Goal: Navigation & Orientation: Find specific page/section

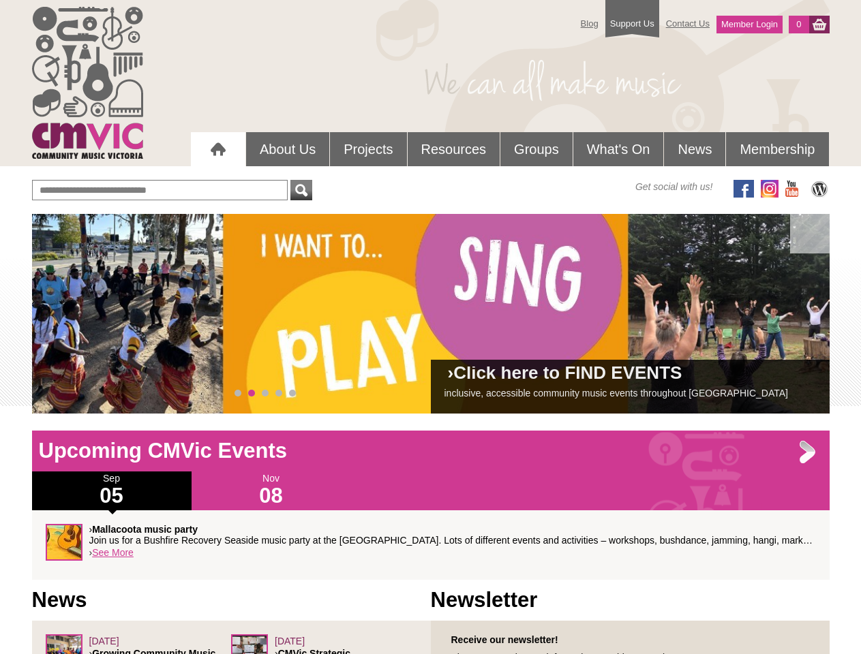
click at [431, 313] on div "› Click here to FIND EVENTS inclusive, accessible community music events throug…" at bounding box center [430, 314] width 797 height 200
click at [63, 314] on span at bounding box center [62, 313] width 27 height 27
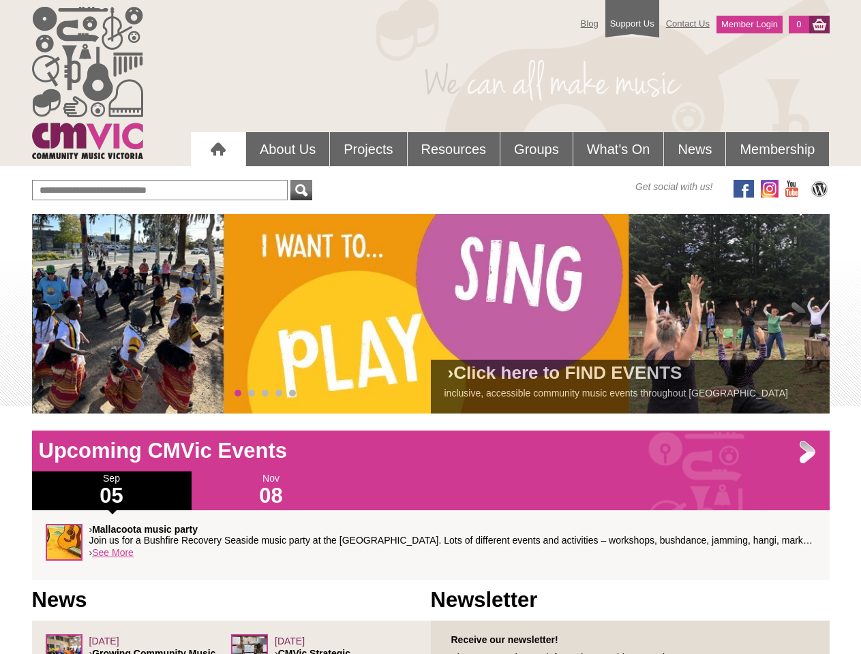
click at [799, 314] on span at bounding box center [798, 313] width 27 height 27
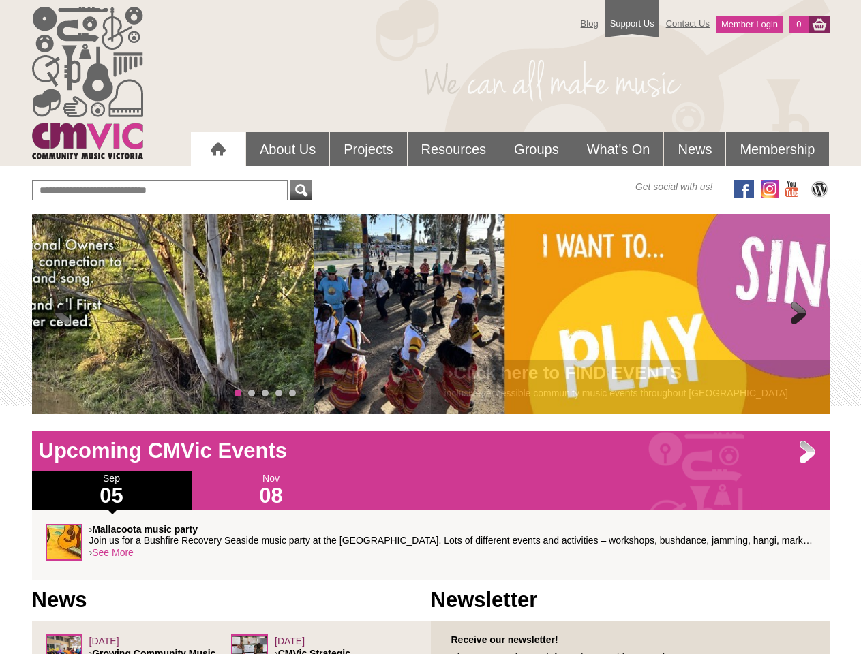
click at [238, 393] on span "0" at bounding box center [237, 393] width 7 height 7
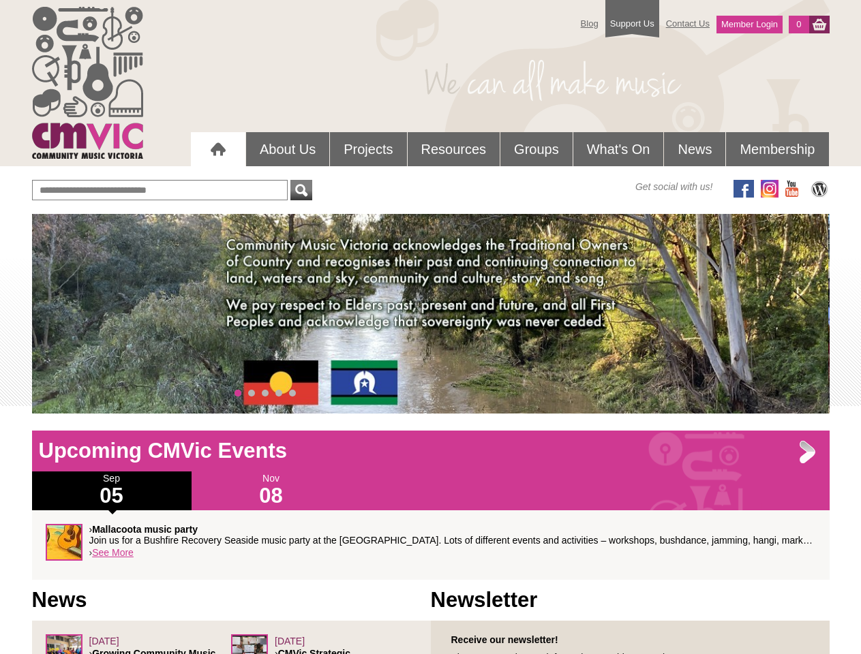
click at [251, 393] on span "1" at bounding box center [251, 393] width 7 height 7
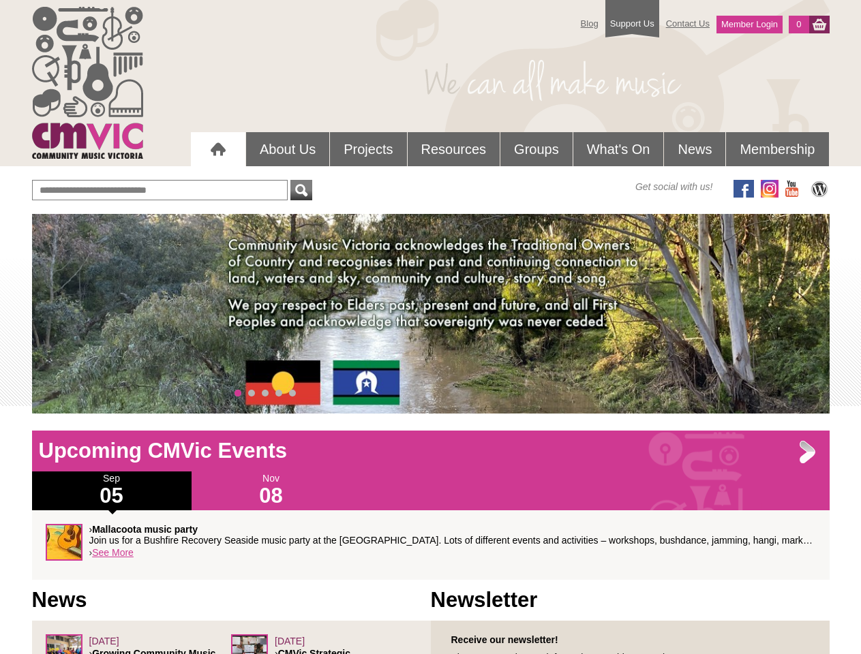
click at [265, 393] on span "2" at bounding box center [265, 393] width 7 height 7
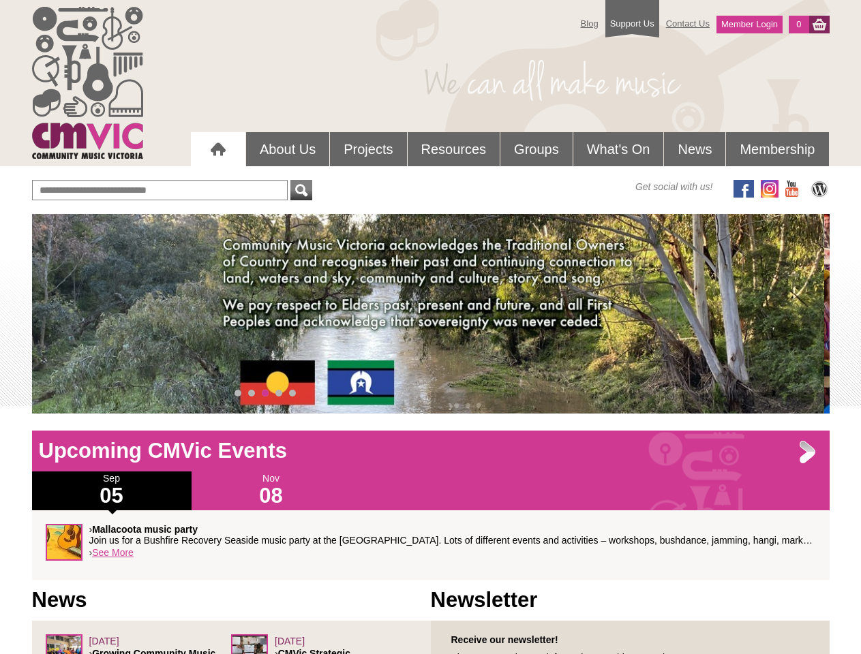
click at [279, 393] on span "3" at bounding box center [278, 393] width 7 height 7
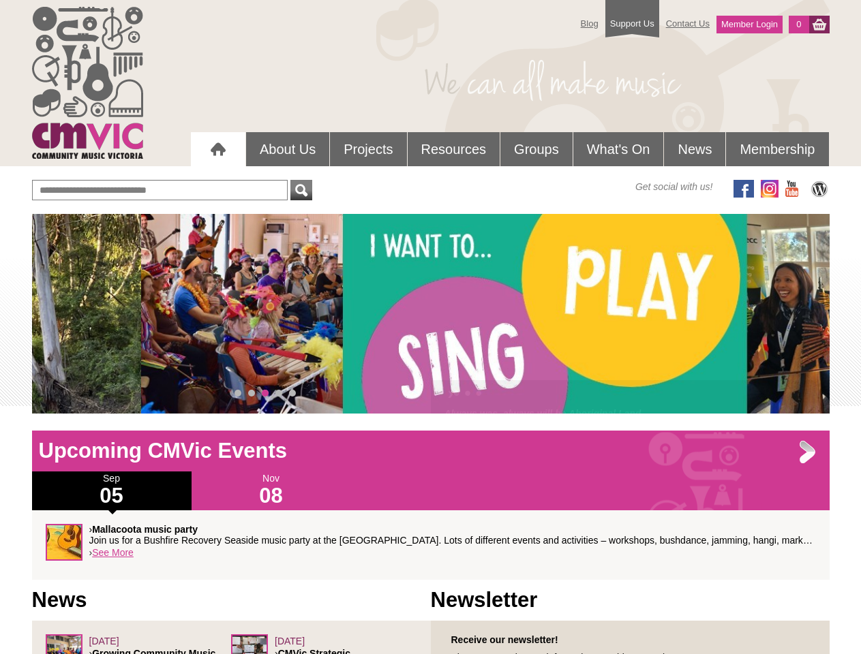
click at [292, 393] on span "4" at bounding box center [292, 393] width 7 height 7
